Goal: Book appointment/travel/reservation

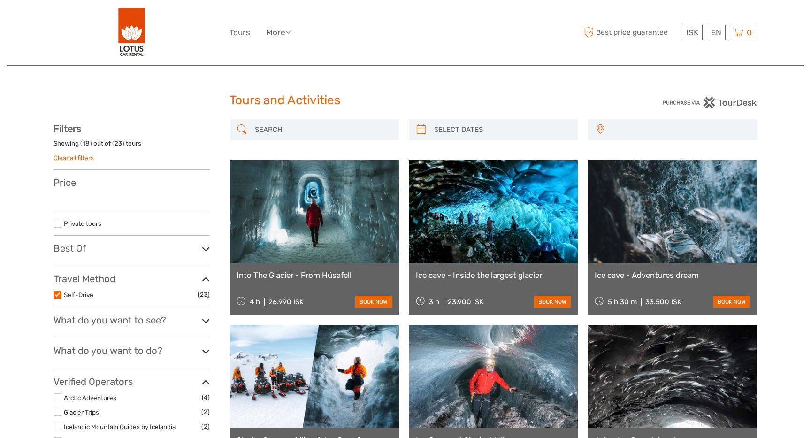
select select
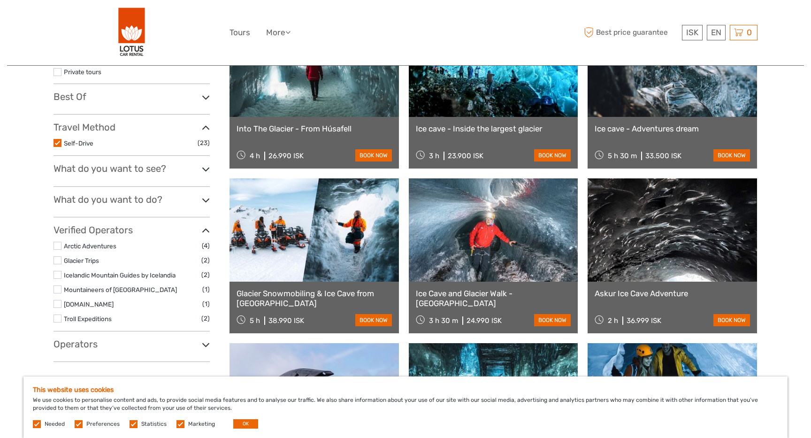
scroll to position [168, 0]
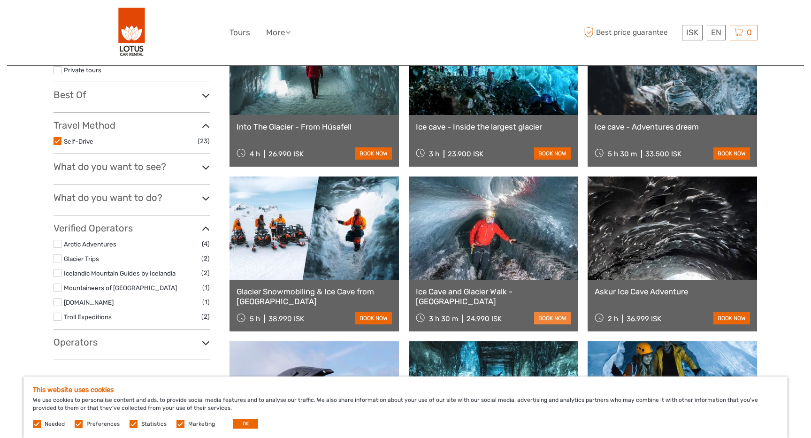
click at [551, 317] on link "book now" at bounding box center [552, 318] width 37 height 12
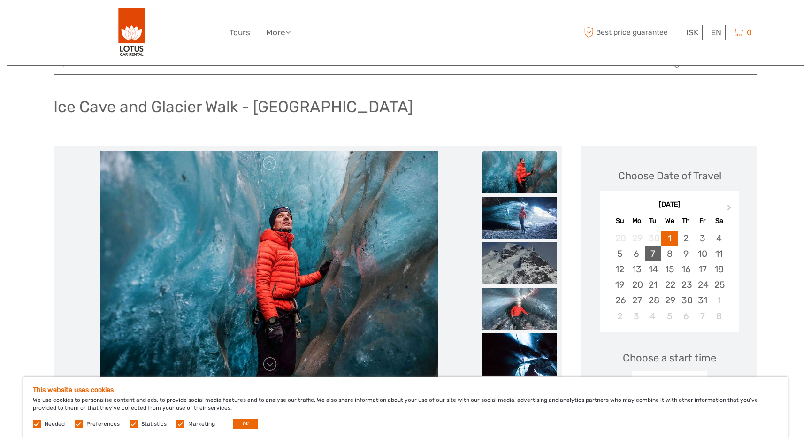
click at [653, 254] on div "7" at bounding box center [653, 253] width 16 height 15
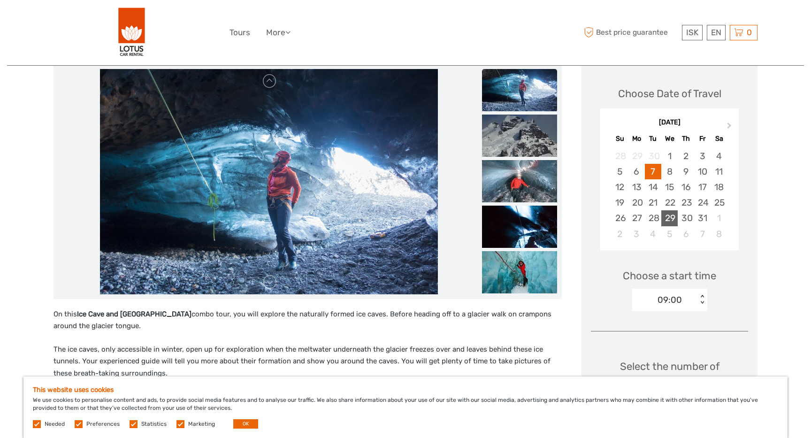
scroll to position [126, 0]
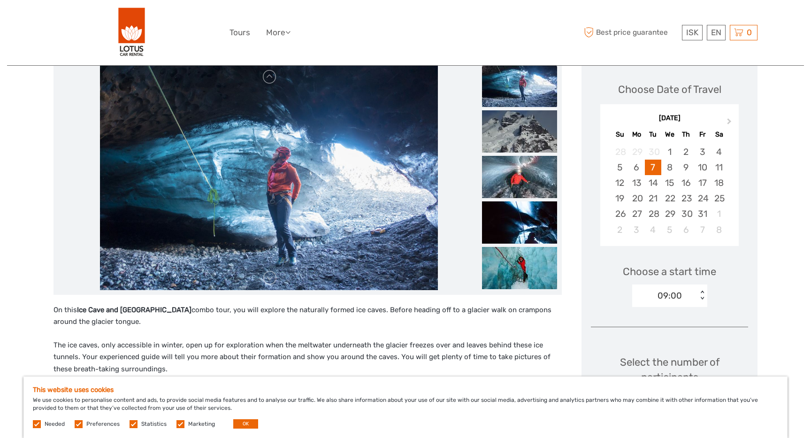
click at [681, 299] on div "09:00" at bounding box center [670, 296] width 24 height 12
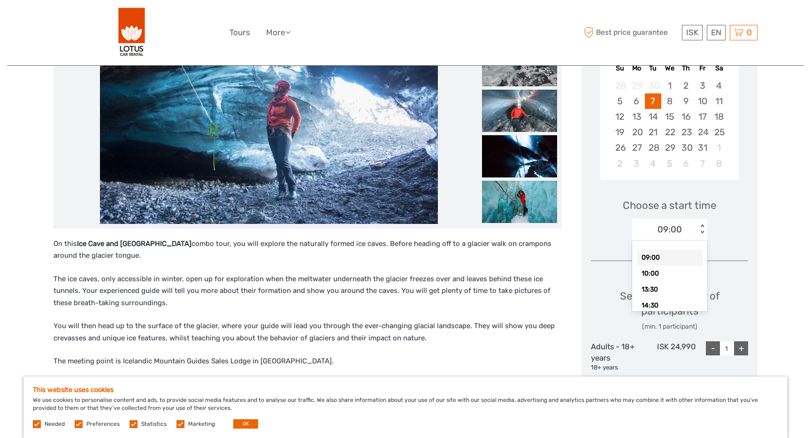
scroll to position [209, 0]
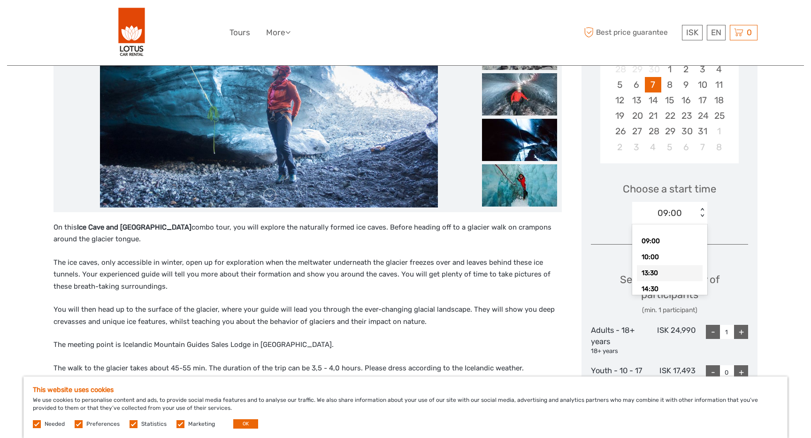
click at [587, 291] on div "Choose Date of Travel Next Month [DATE] Su Mo Tu We Th Fr Sa 28 29 30 1 2 3 4 5…" at bounding box center [670, 283] width 176 height 613
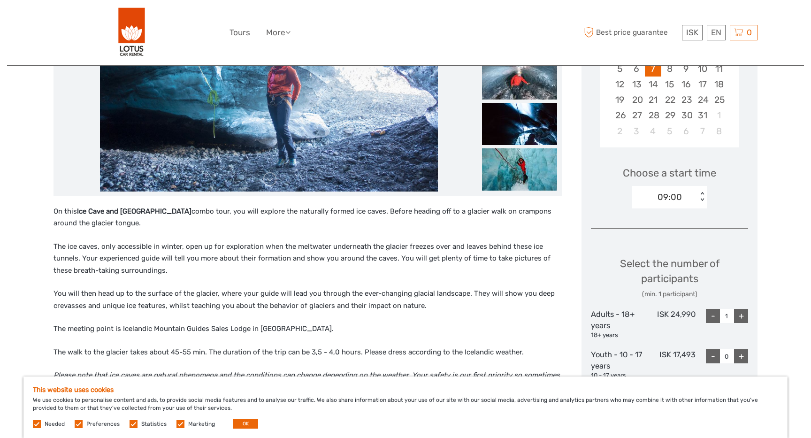
scroll to position [230, 0]
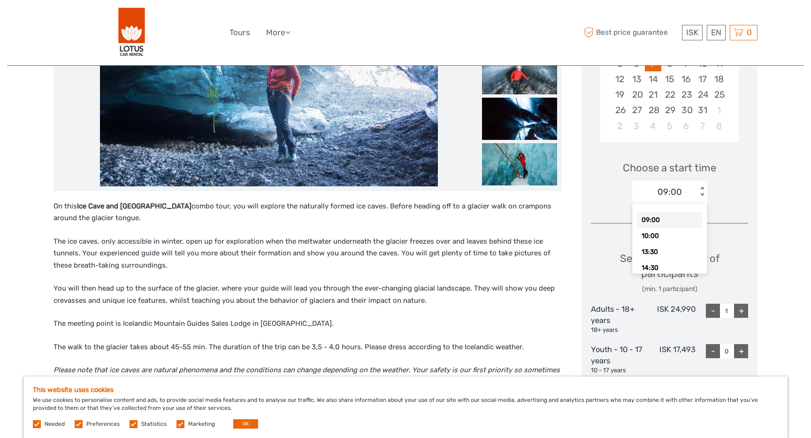
click at [696, 192] on div "09:00" at bounding box center [664, 192] width 65 height 14
click at [654, 265] on div "14:30" at bounding box center [670, 268] width 66 height 16
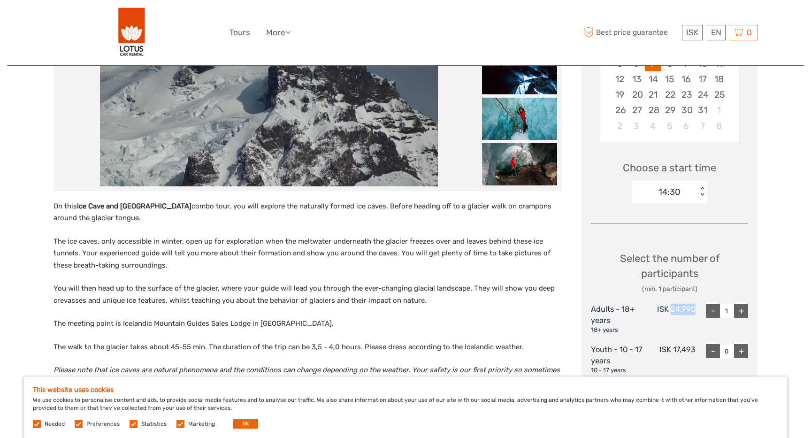
drag, startPoint x: 694, startPoint y: 305, endPoint x: 671, endPoint y: 305, distance: 23.0
click at [671, 305] on div "ISK 24,990" at bounding box center [670, 319] width 53 height 31
copy div "24,990"
click at [430, 270] on p "The ice caves, only accessible in winter, open up for exploration when the melt…" at bounding box center [308, 254] width 508 height 36
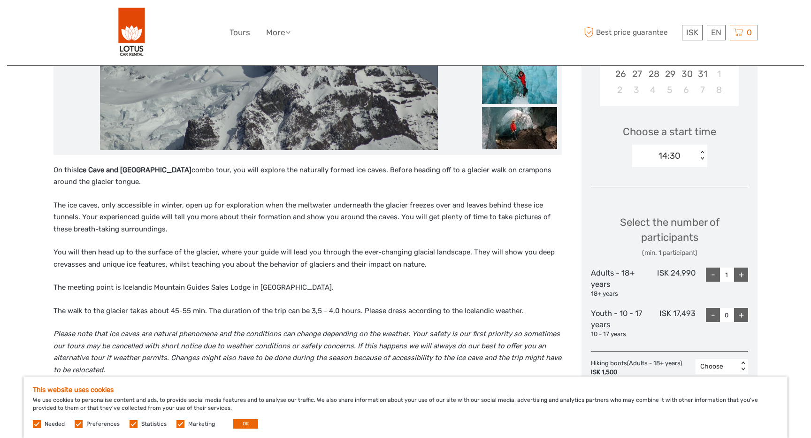
scroll to position [277, 0]
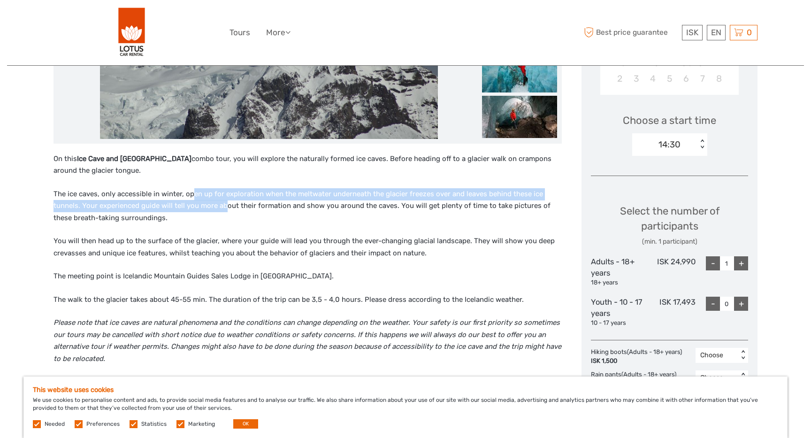
drag, startPoint x: 192, startPoint y: 193, endPoint x: 224, endPoint y: 209, distance: 36.1
click at [226, 209] on p "The ice caves, only accessible in winter, open up for exploration when the melt…" at bounding box center [308, 206] width 508 height 36
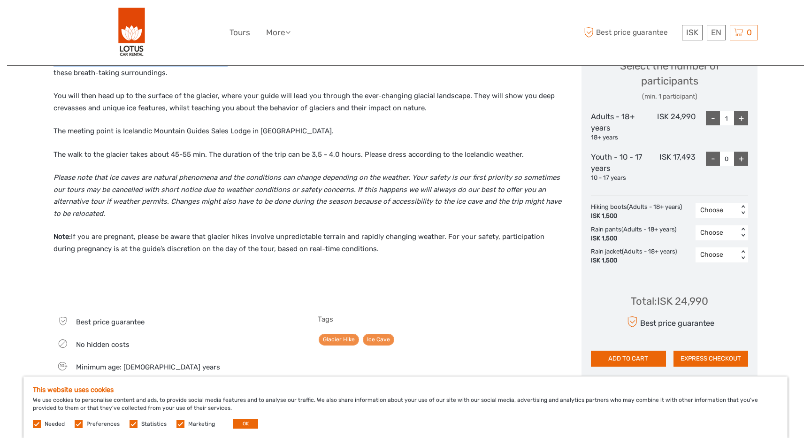
scroll to position [423, 0]
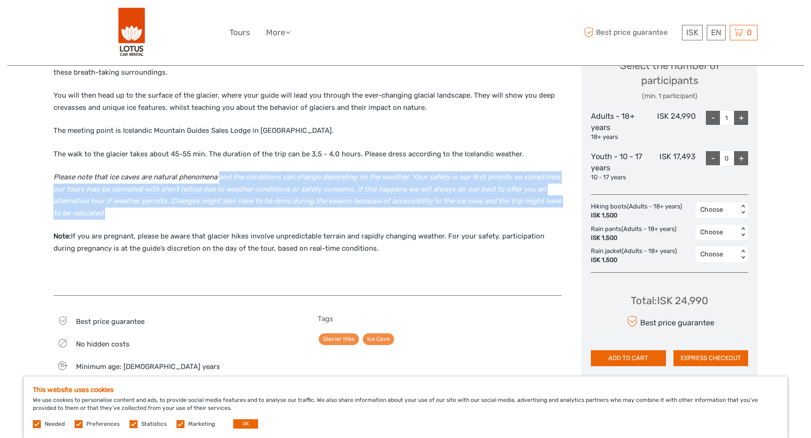
drag, startPoint x: 224, startPoint y: 209, endPoint x: 220, endPoint y: 174, distance: 35.1
click at [220, 174] on p "Please note that ice caves are natural phenomena and the conditions can change …" at bounding box center [308, 195] width 508 height 48
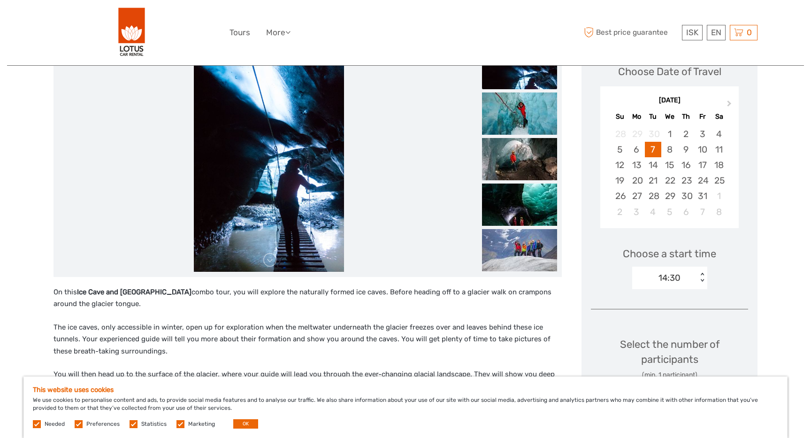
scroll to position [141, 0]
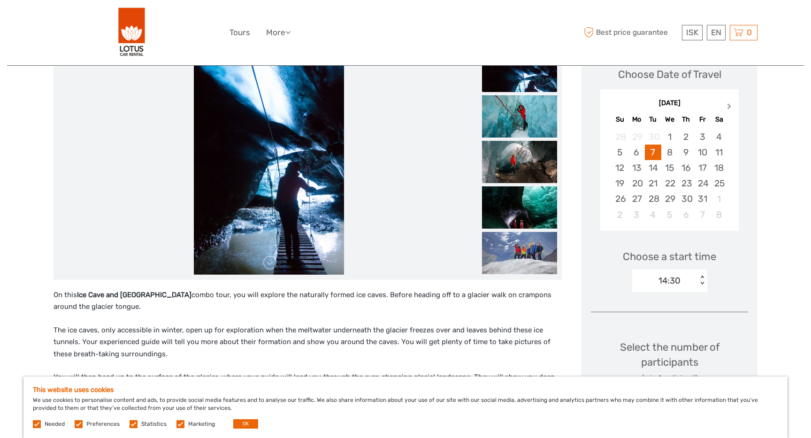
click at [725, 104] on button "Next Month" at bounding box center [730, 108] width 15 height 15
click at [614, 104] on button "Previous Month" at bounding box center [608, 108] width 15 height 15
click at [614, 104] on div "October 2025" at bounding box center [669, 104] width 138 height 10
